Goal: Navigation & Orientation: Understand site structure

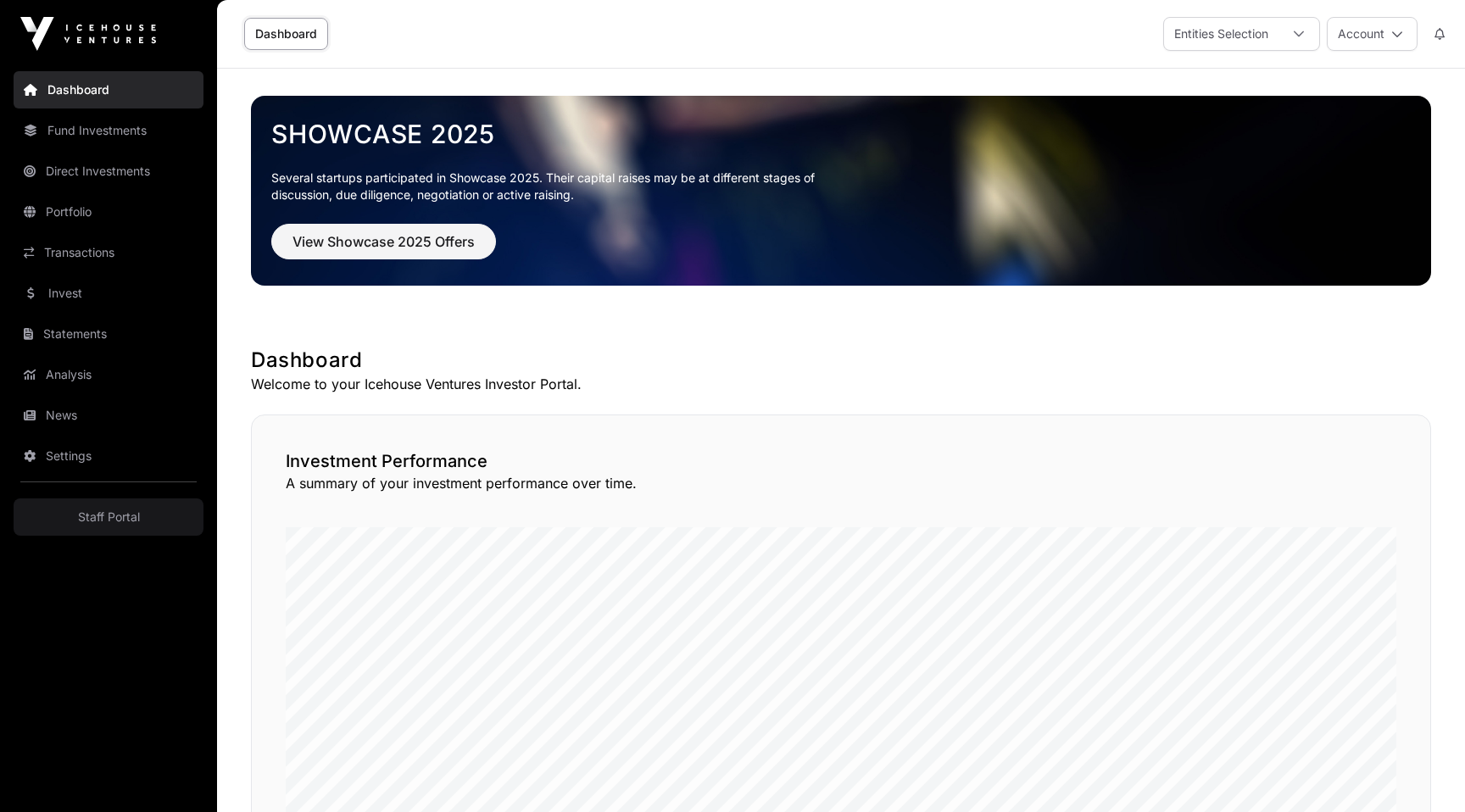
scroll to position [1049, 0]
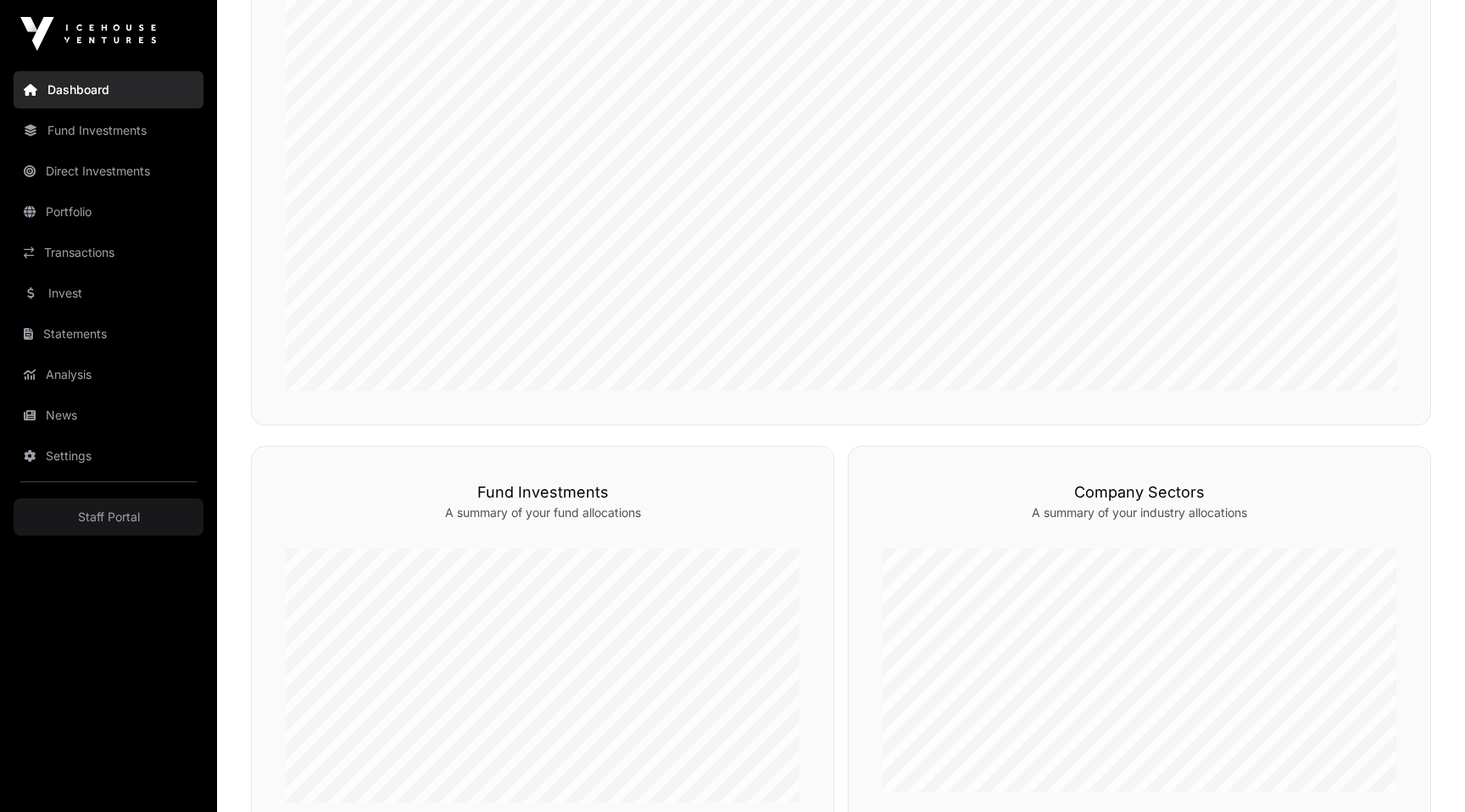
scroll to position [321, 0]
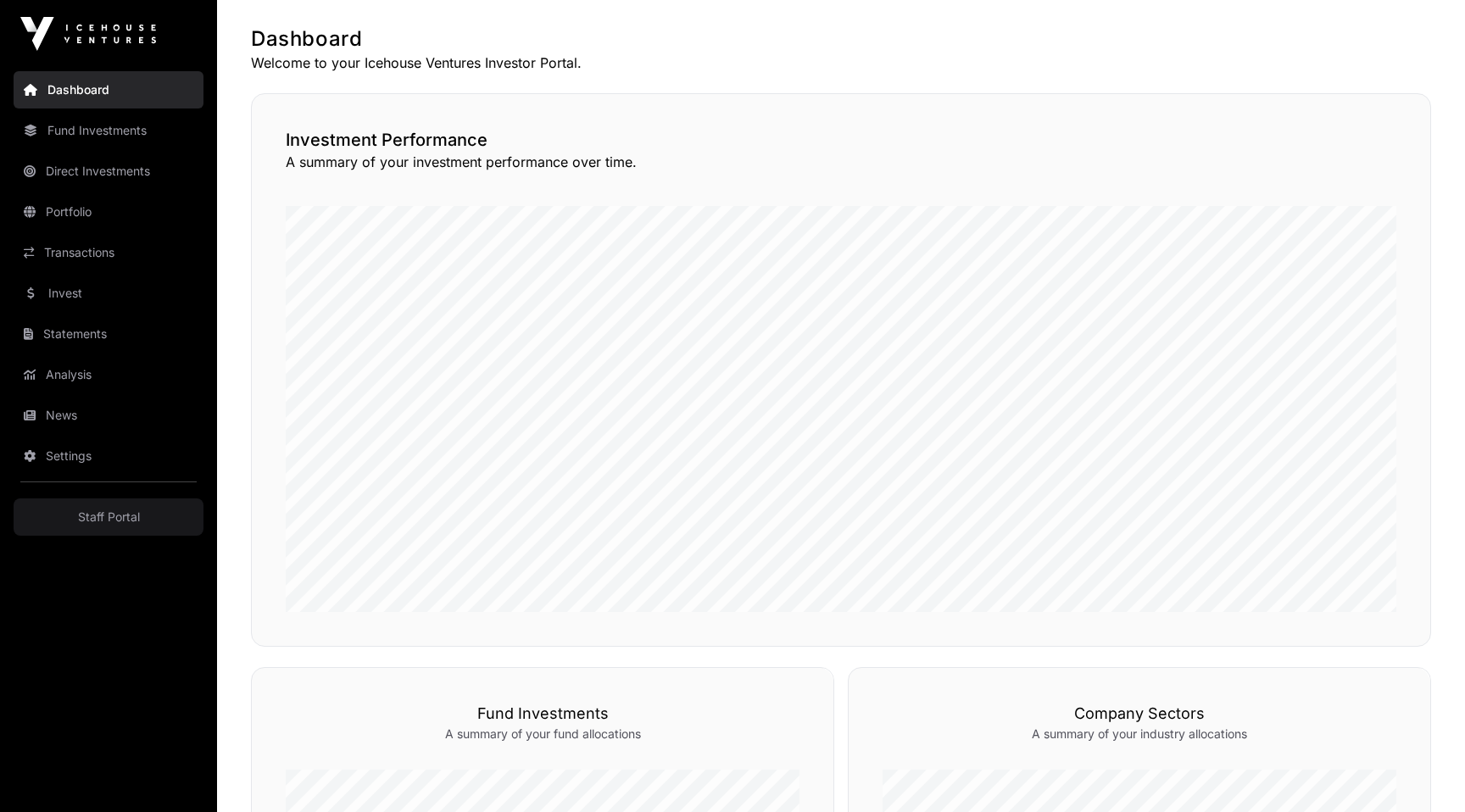
click at [136, 129] on link "Fund Investments" at bounding box center [109, 131] width 190 height 37
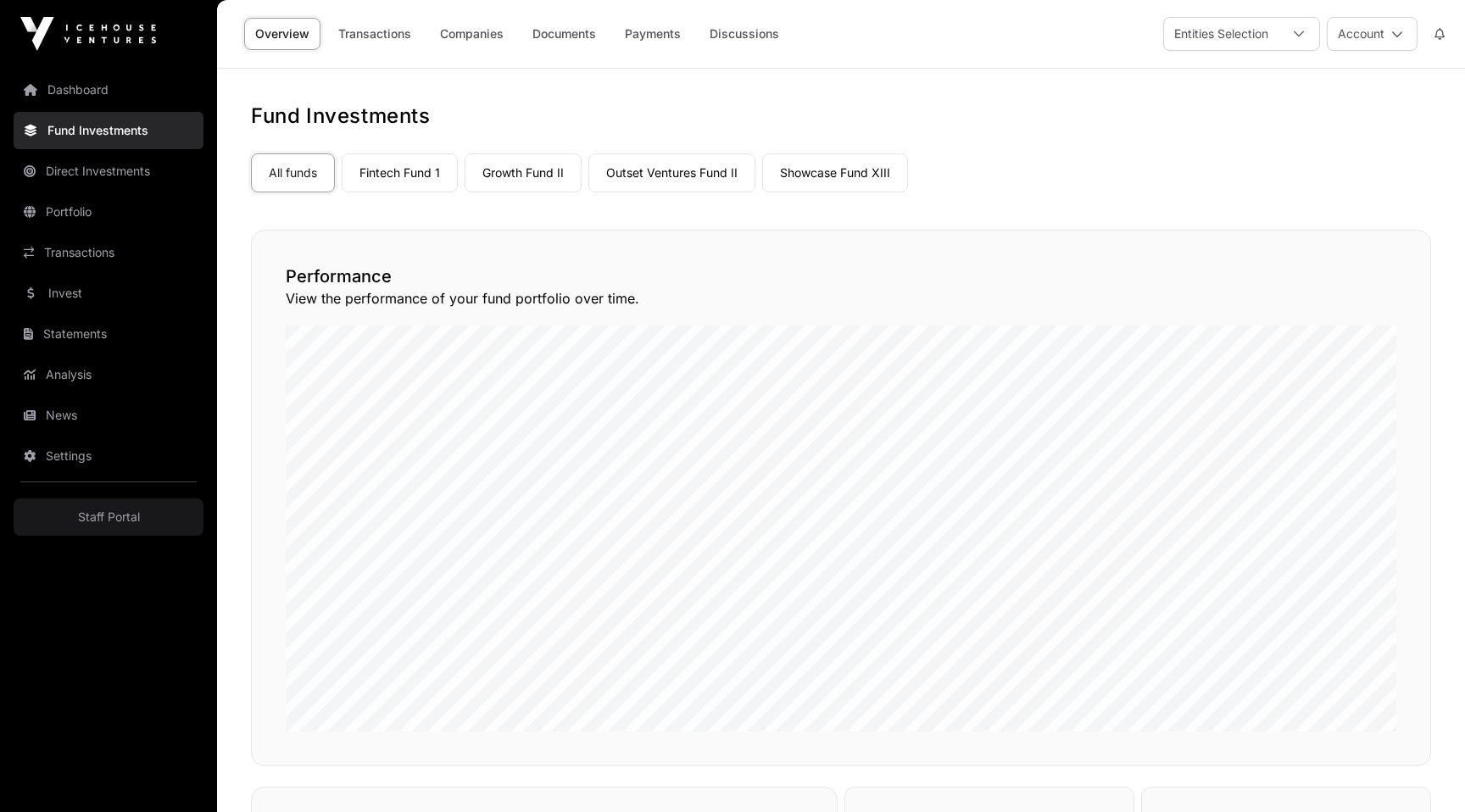
click at [134, 177] on link "Direct Investments" at bounding box center [109, 171] width 190 height 37
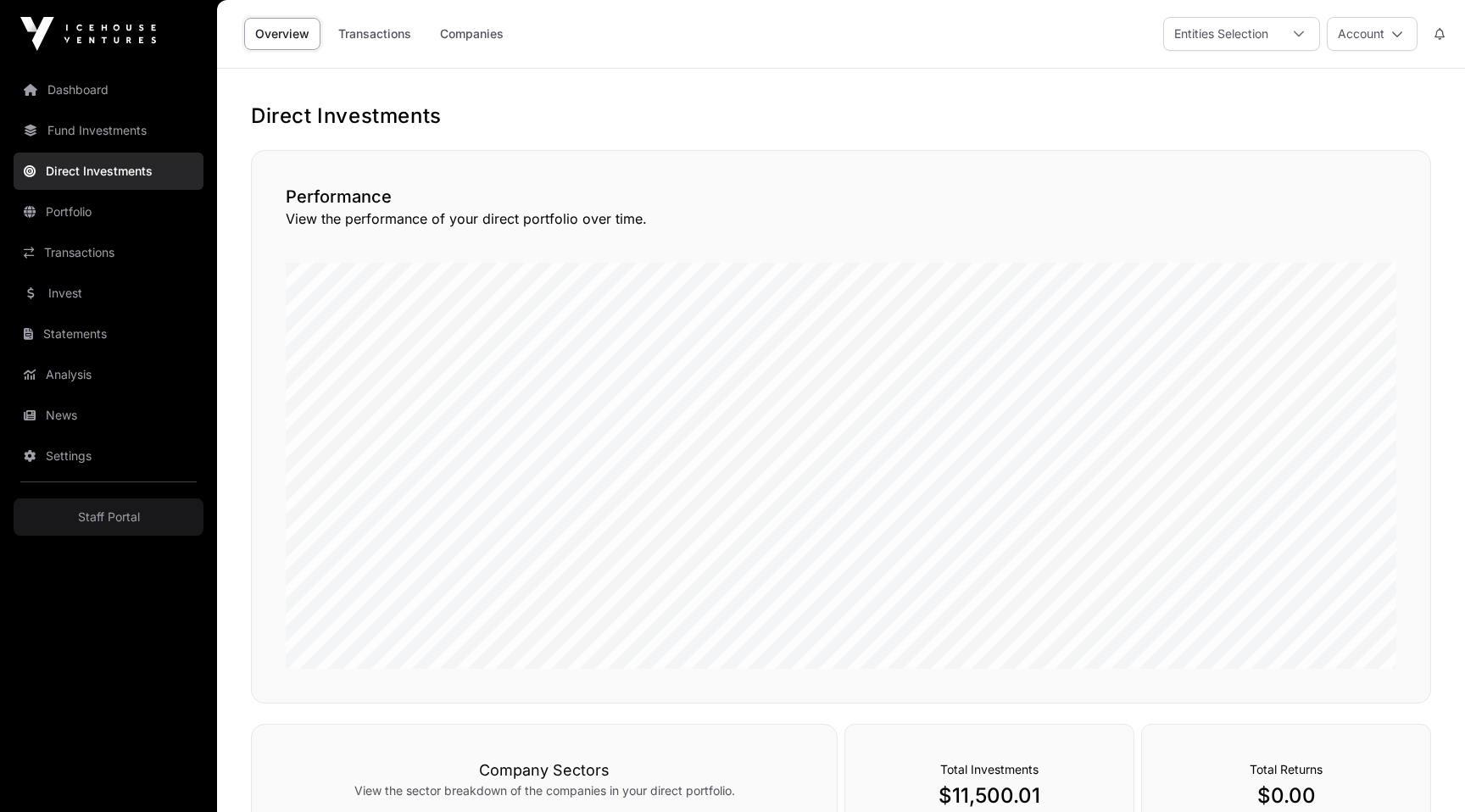
click at [129, 215] on link "Portfolio" at bounding box center [109, 212] width 190 height 37
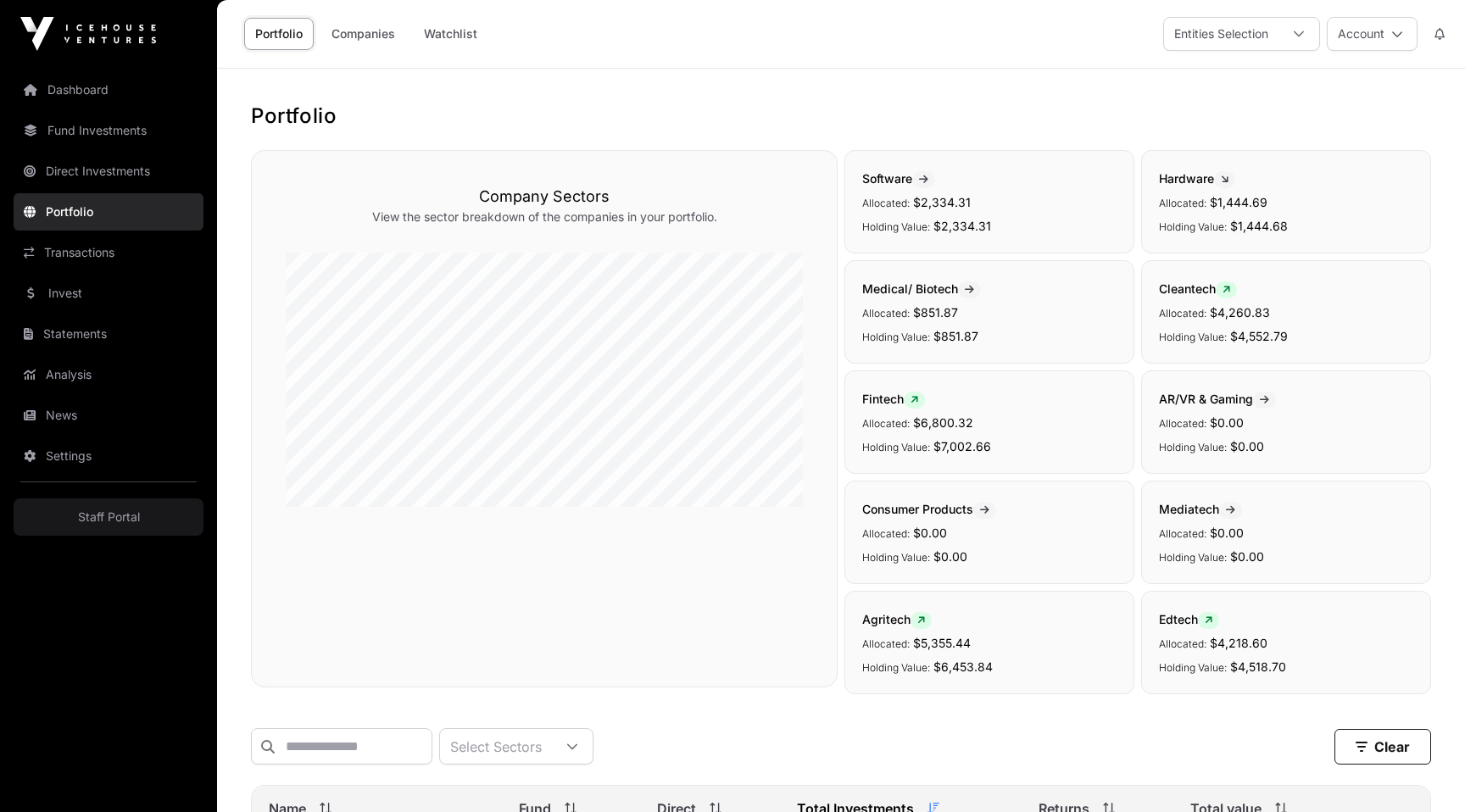
click at [91, 455] on link "Settings" at bounding box center [109, 456] width 190 height 37
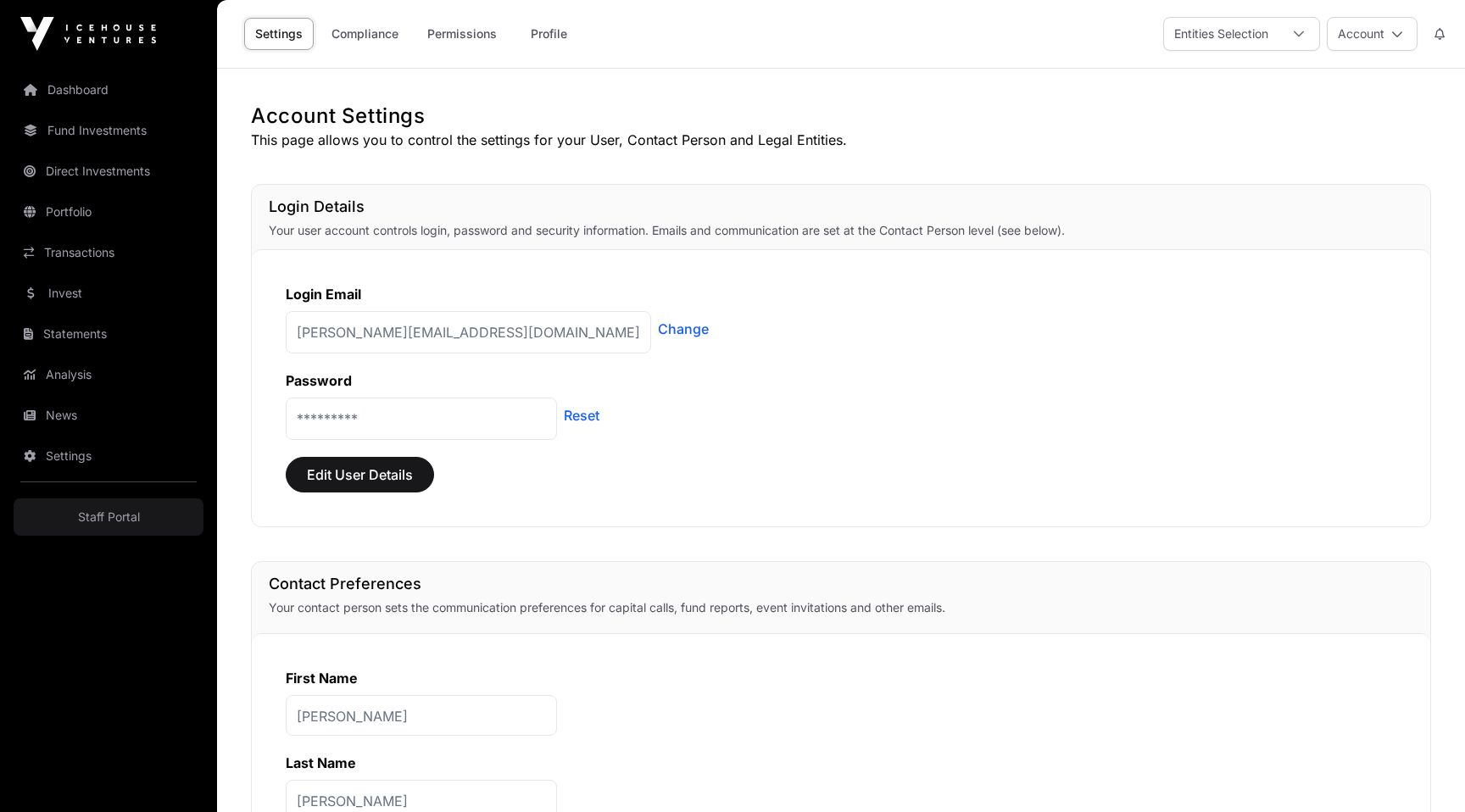
click at [137, 93] on link "Dashboard" at bounding box center [109, 90] width 190 height 37
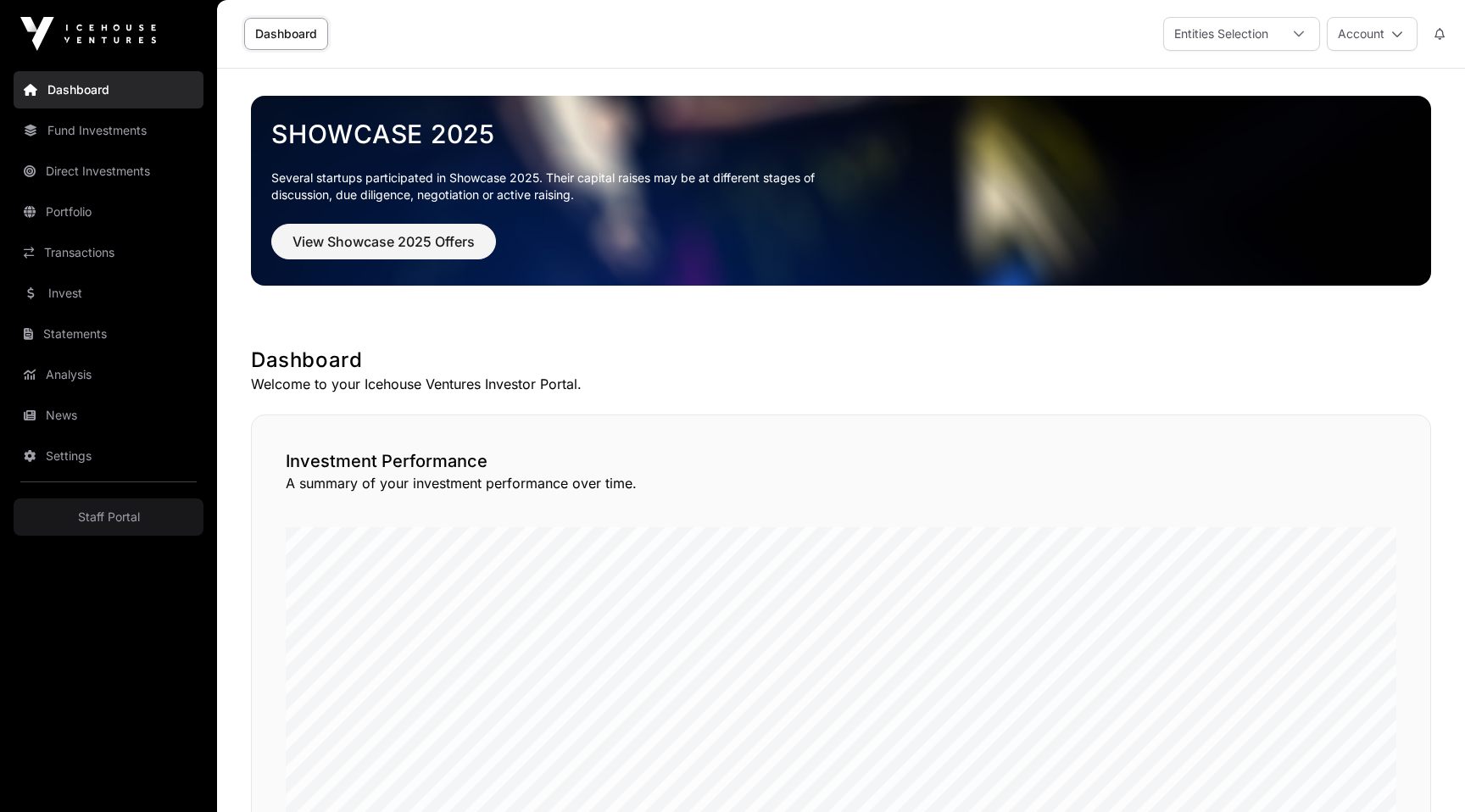
click at [131, 139] on link "Fund Investments" at bounding box center [109, 131] width 190 height 37
